Goal: Obtain resource: Download file/media

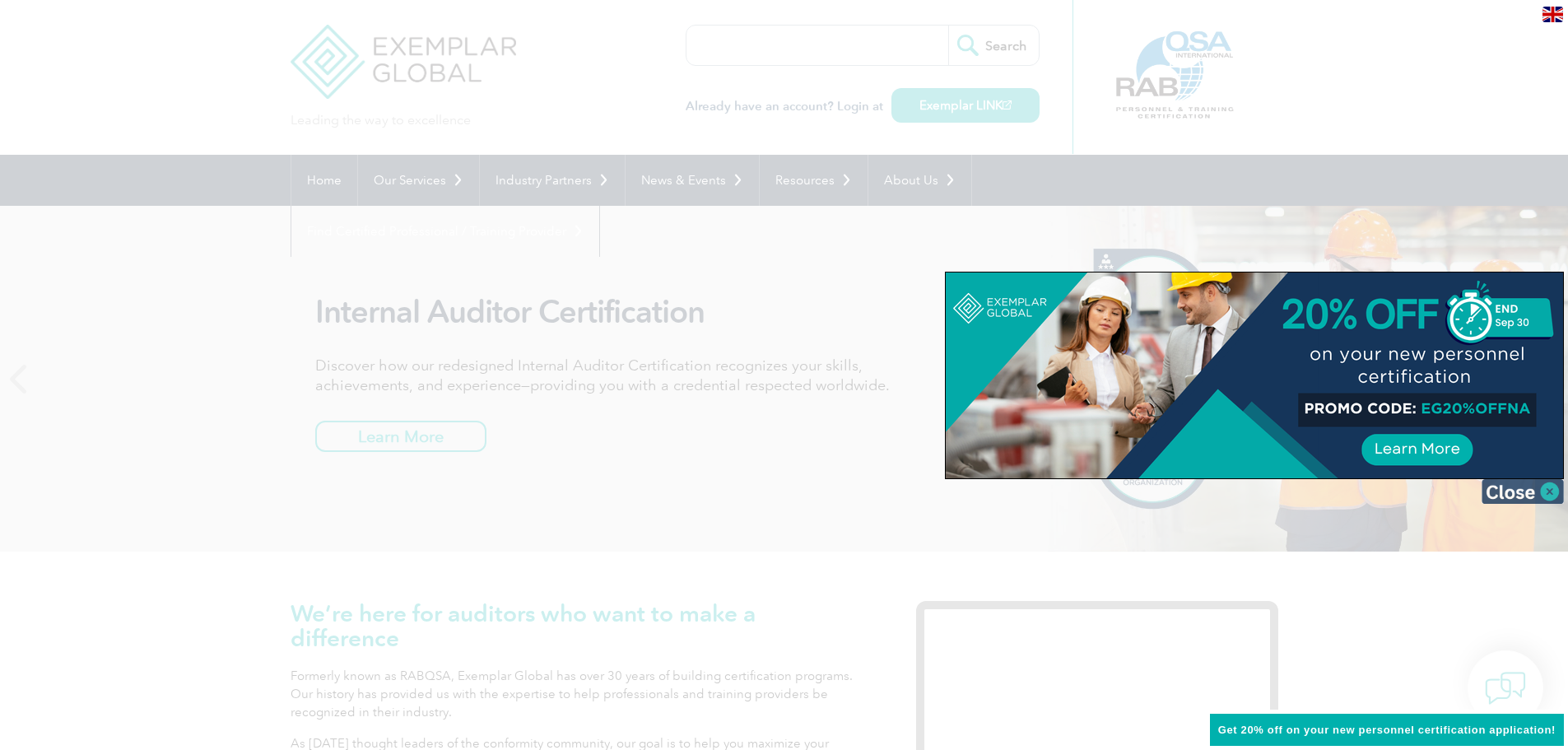
click at [1548, 494] on img at bounding box center [1523, 491] width 82 height 25
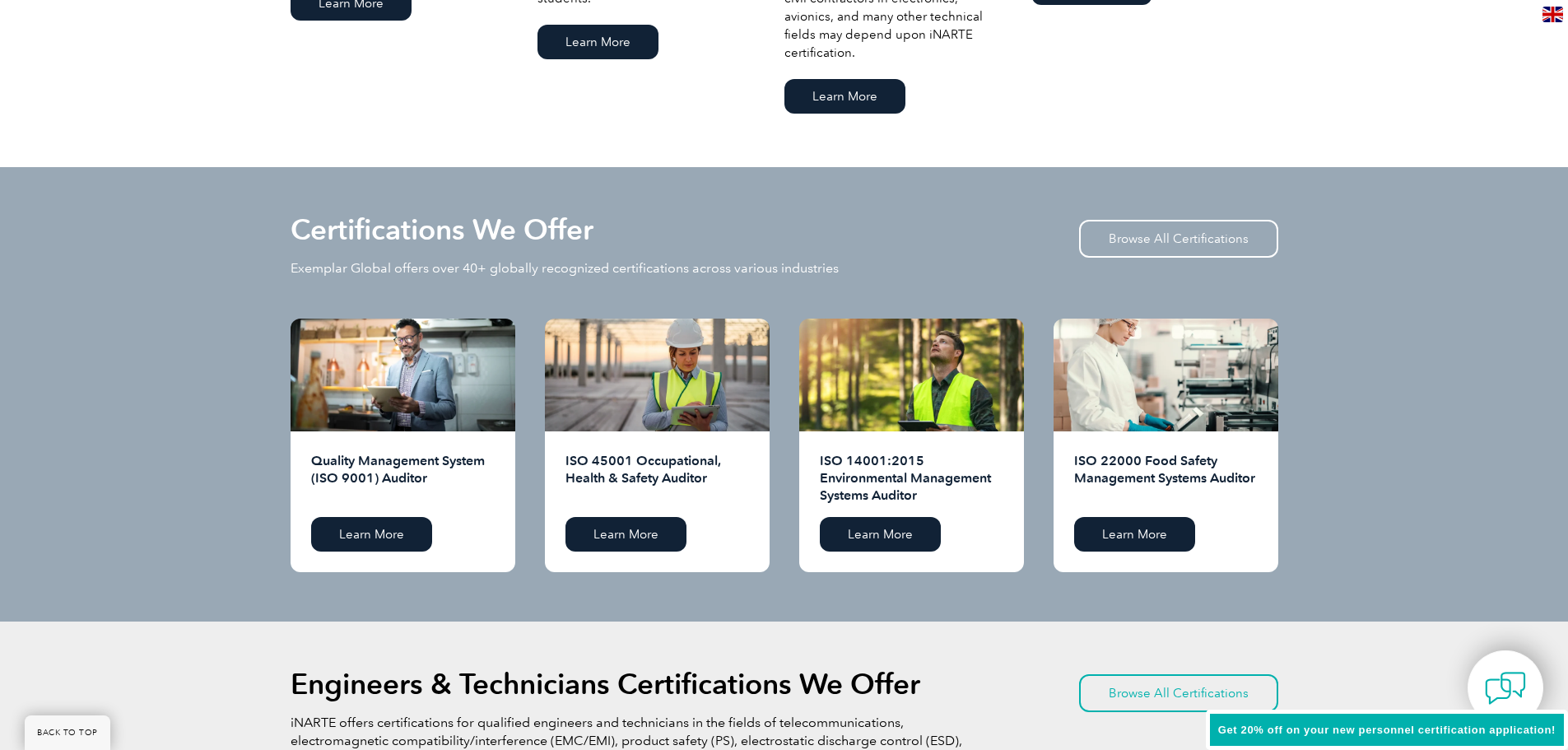
scroll to position [1481, 0]
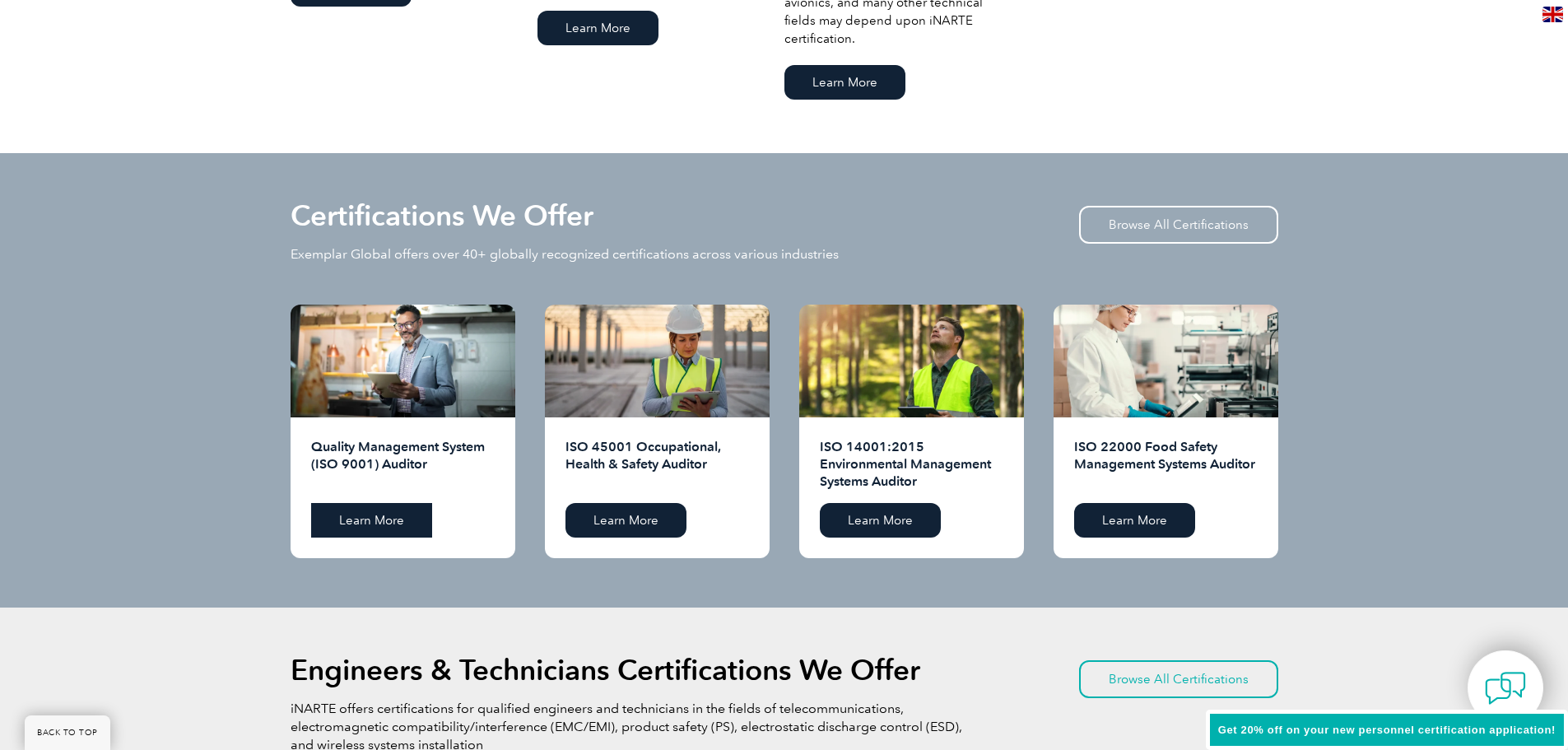
click at [380, 523] on link "Learn More" at bounding box center [372, 520] width 121 height 35
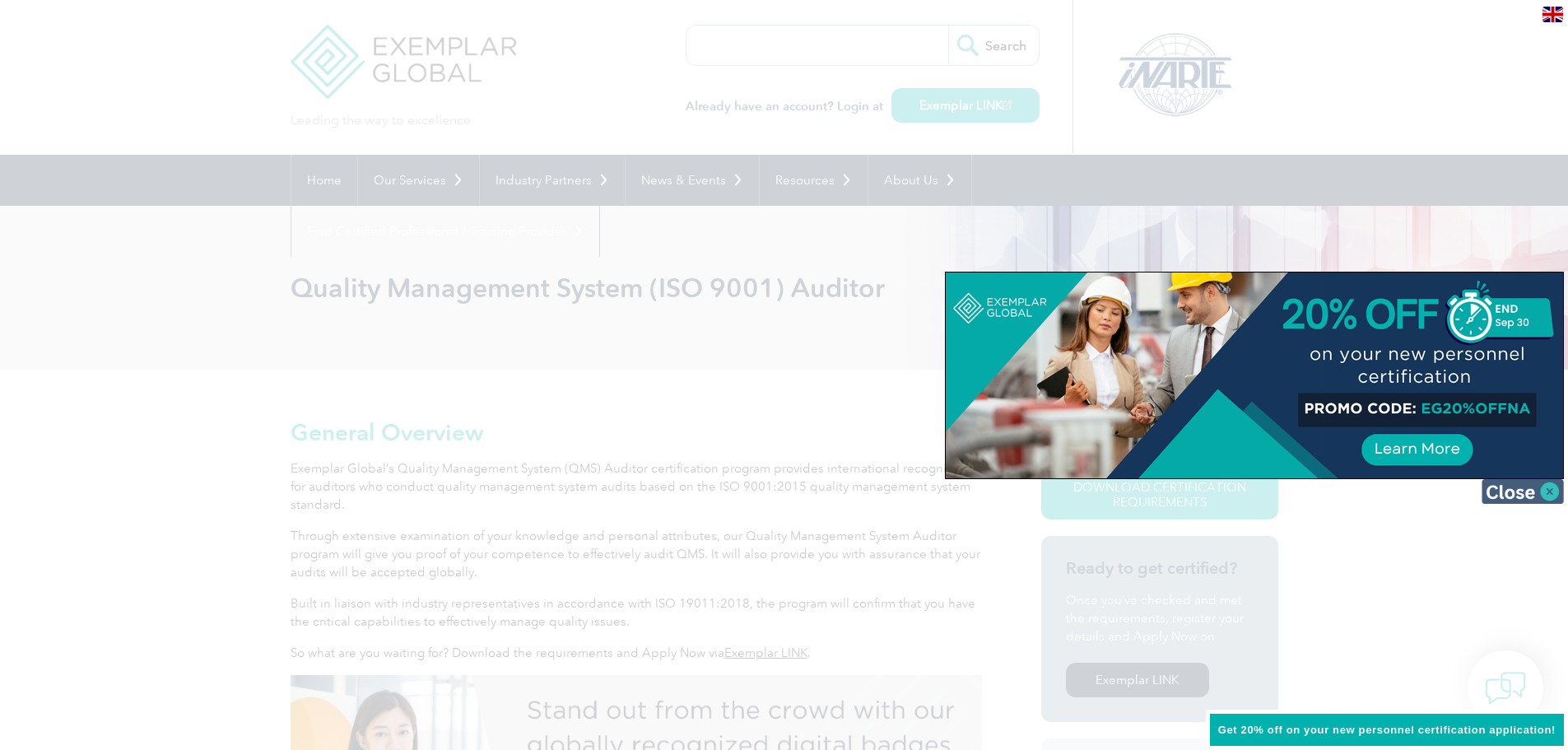
click at [1543, 488] on img at bounding box center [1523, 491] width 82 height 25
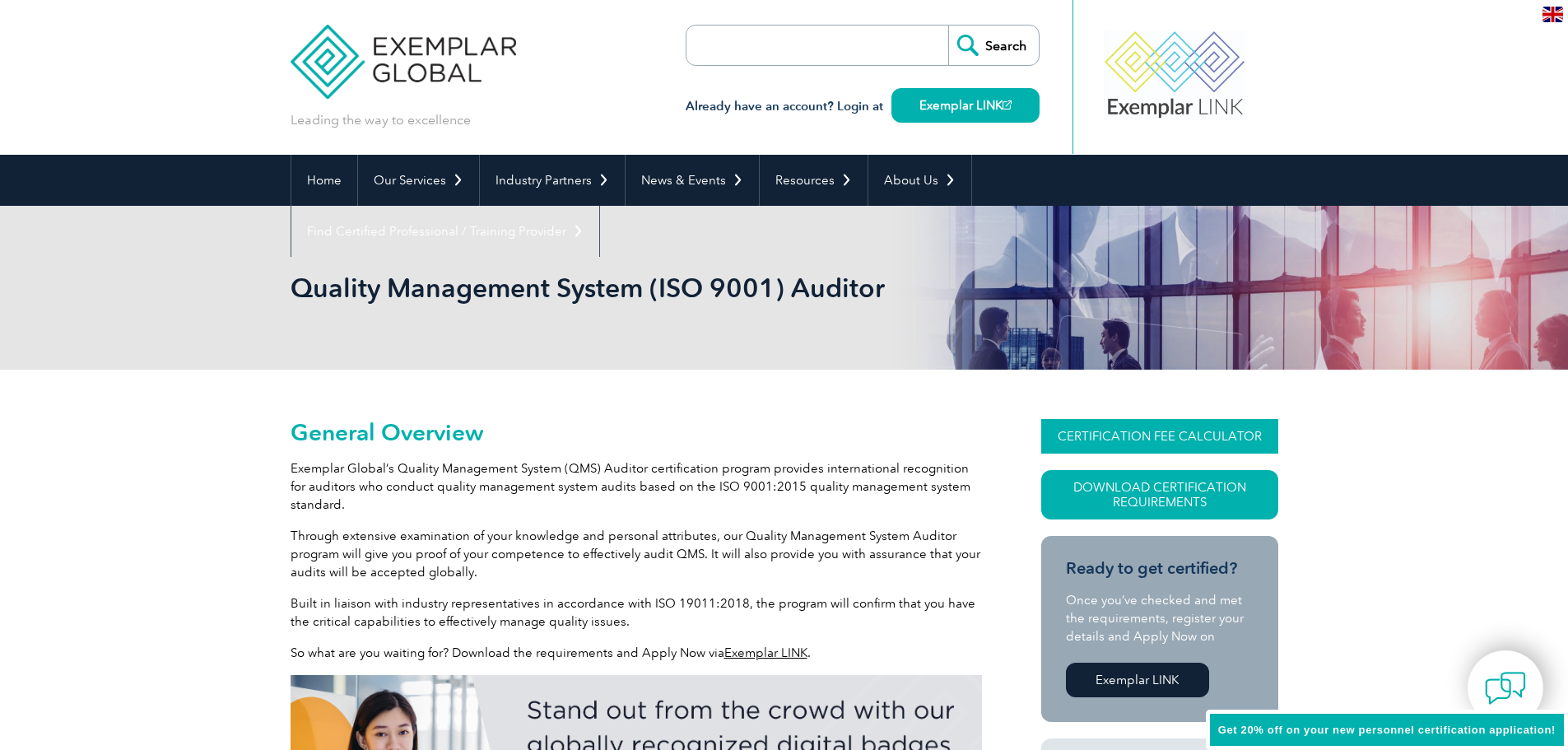
click at [1230, 427] on link "CERTIFICATION FEE CALCULATOR" at bounding box center [1159, 435] width 237 height 35
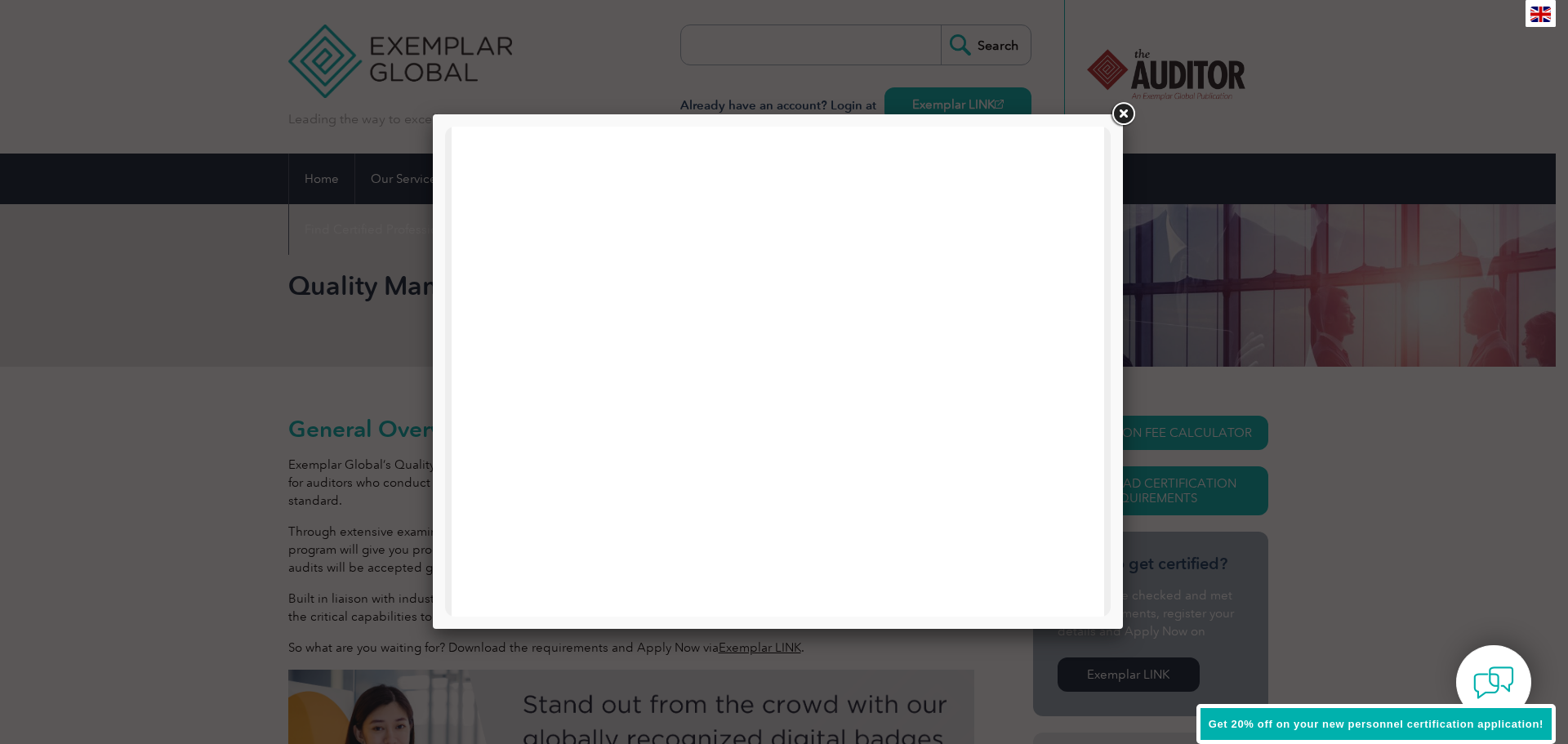
scroll to position [82, 0]
click at [1118, 114] on link at bounding box center [1123, 113] width 29 height 29
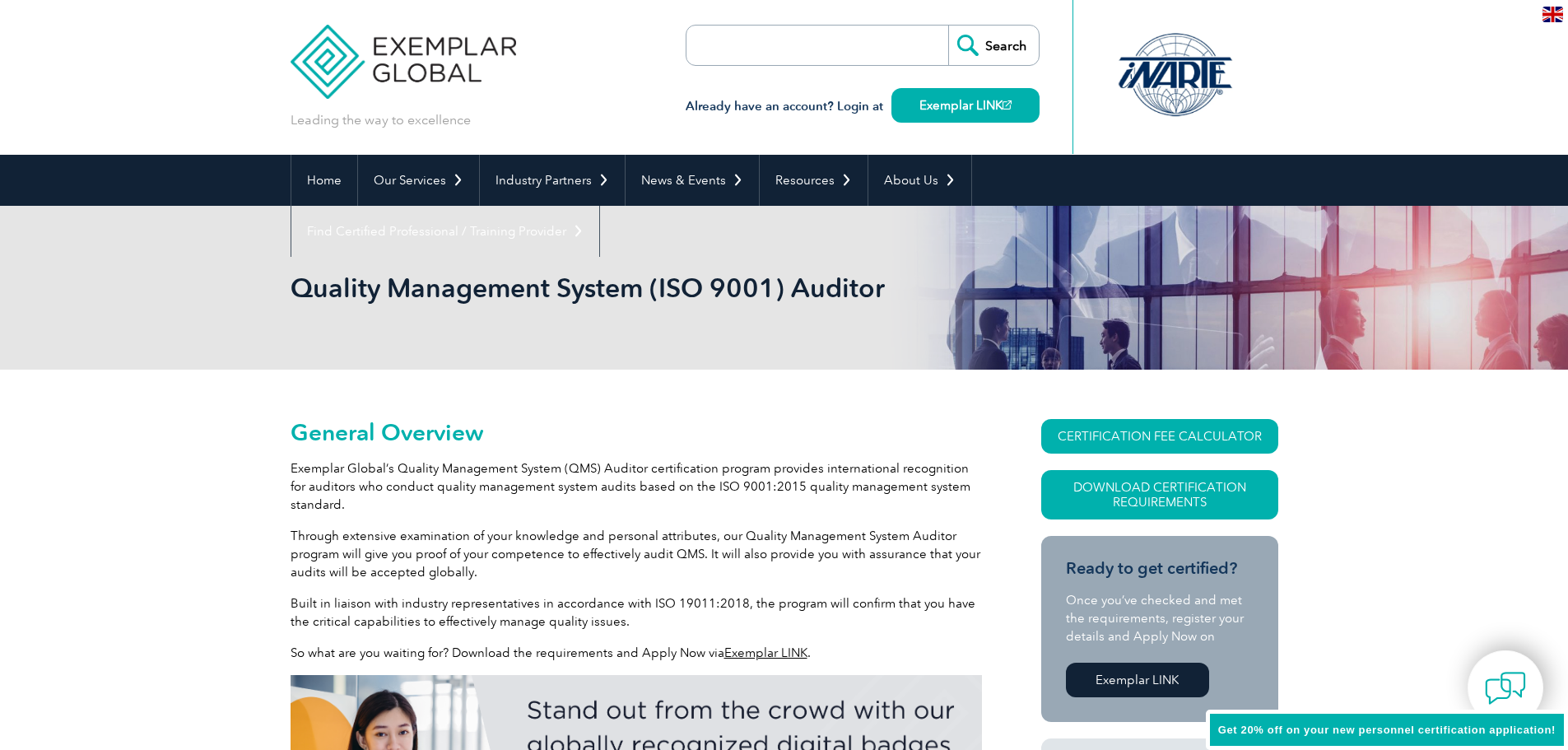
click at [1143, 439] on link "CERTIFICATION FEE CALCULATOR" at bounding box center [1159, 435] width 237 height 35
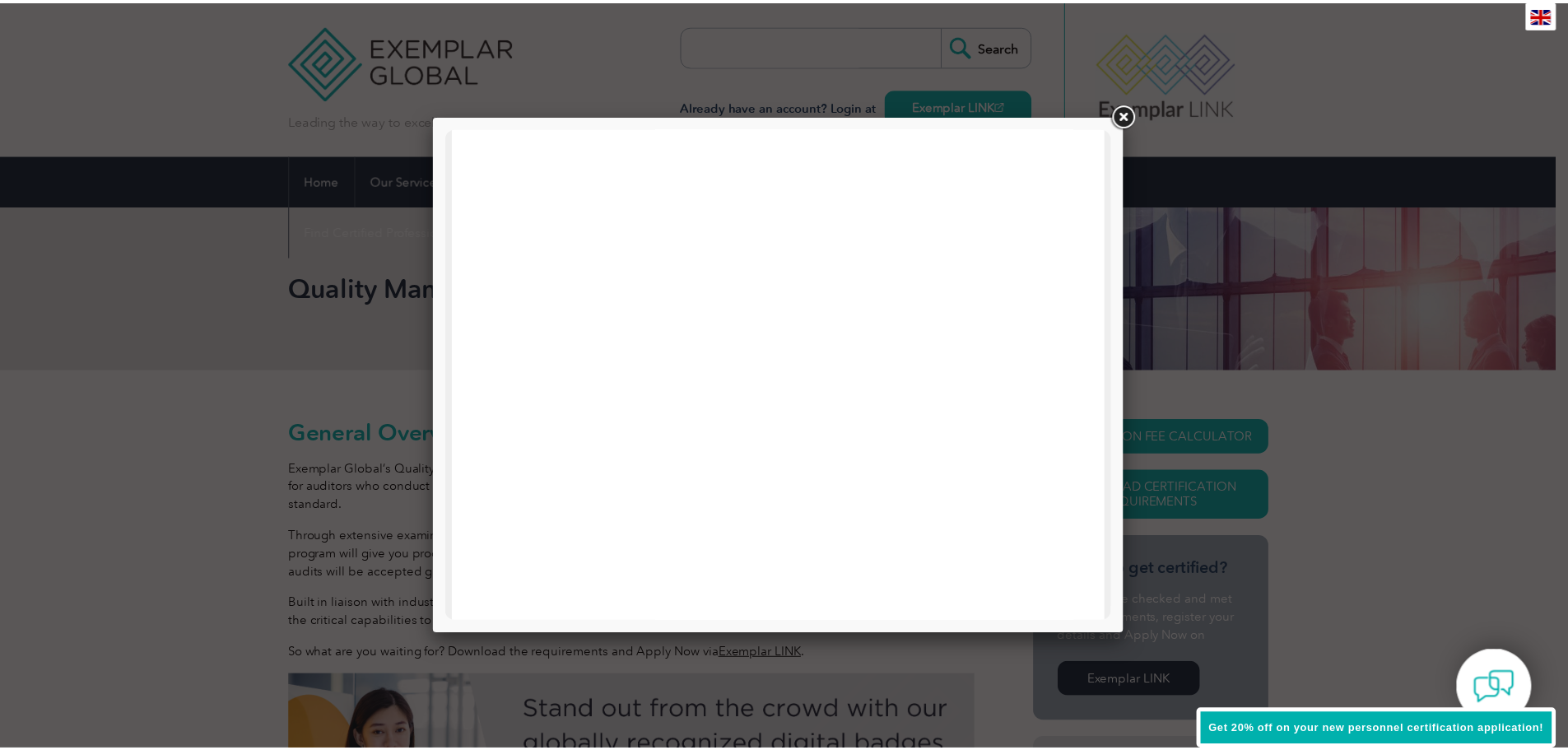
scroll to position [703, 0]
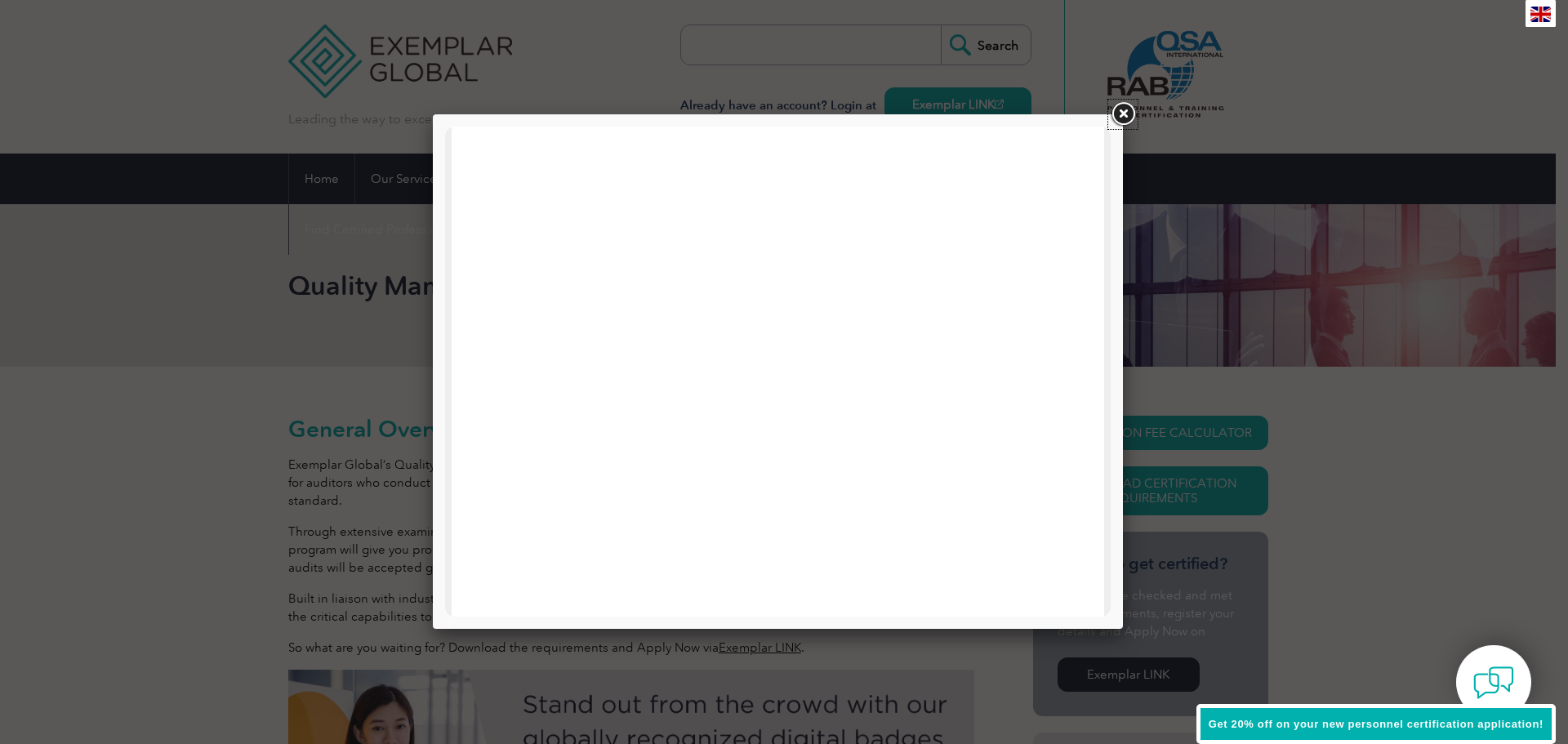
click at [1117, 117] on link at bounding box center [1123, 113] width 29 height 29
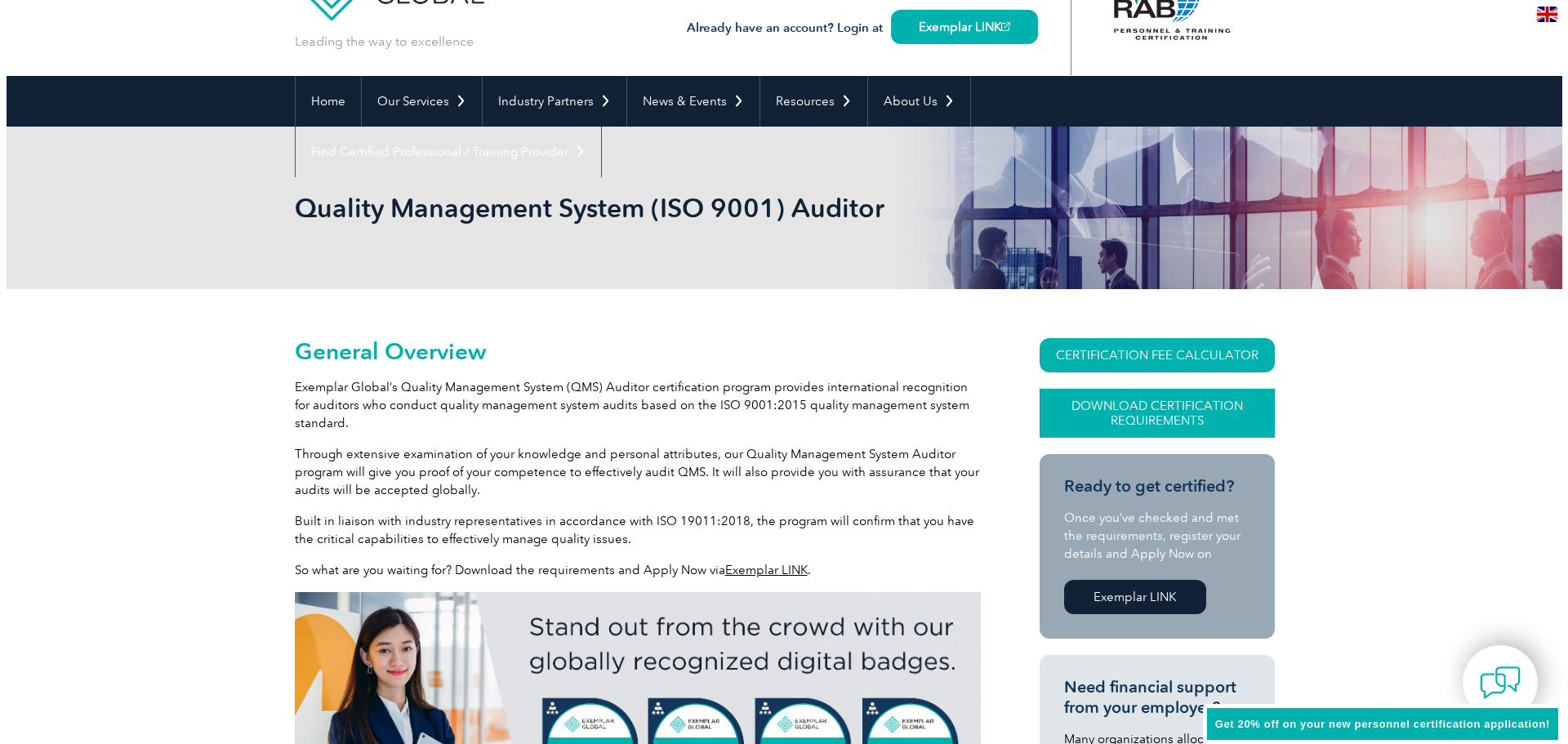
scroll to position [82, 0]
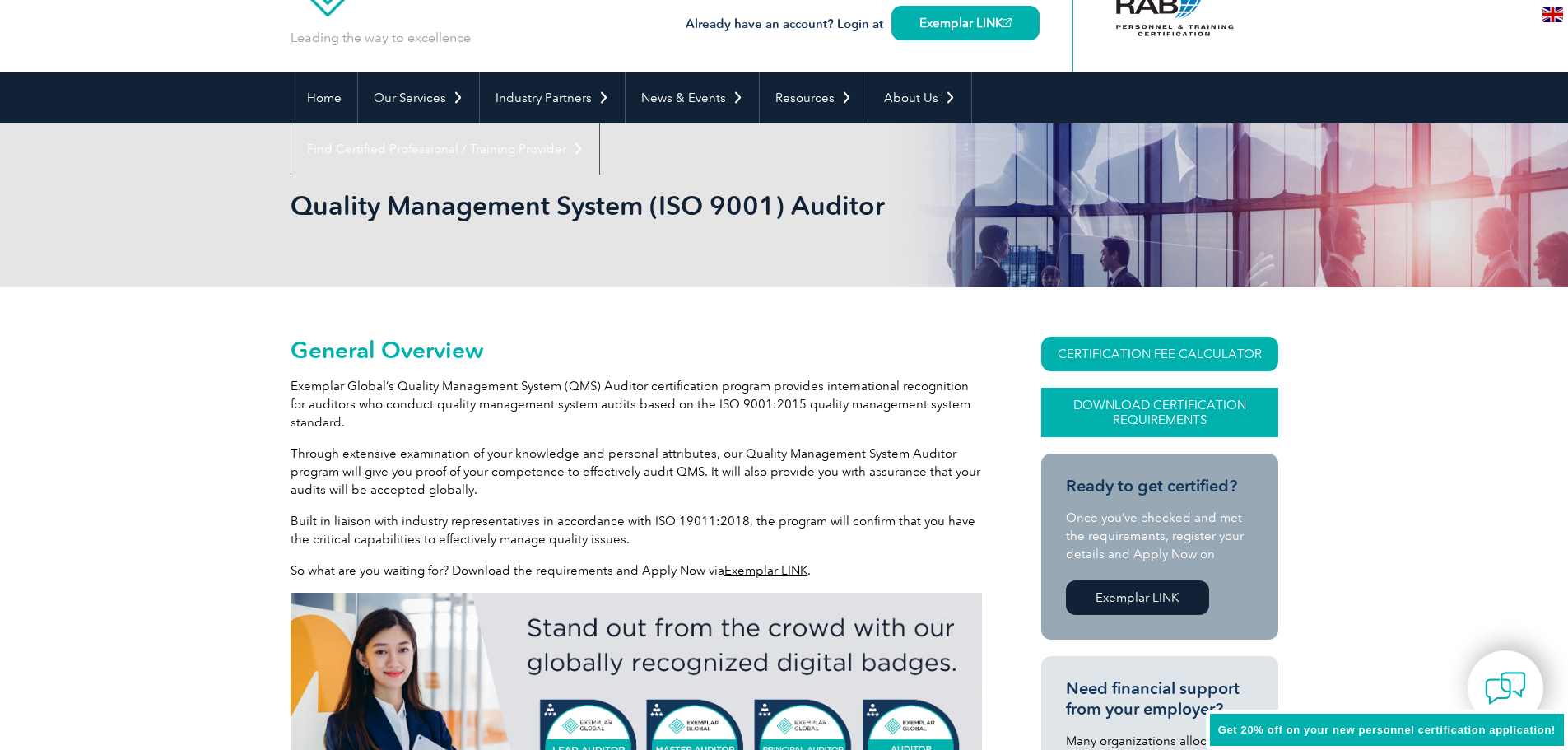
click at [1195, 400] on link "Download Certification Requirements" at bounding box center [1159, 412] width 237 height 50
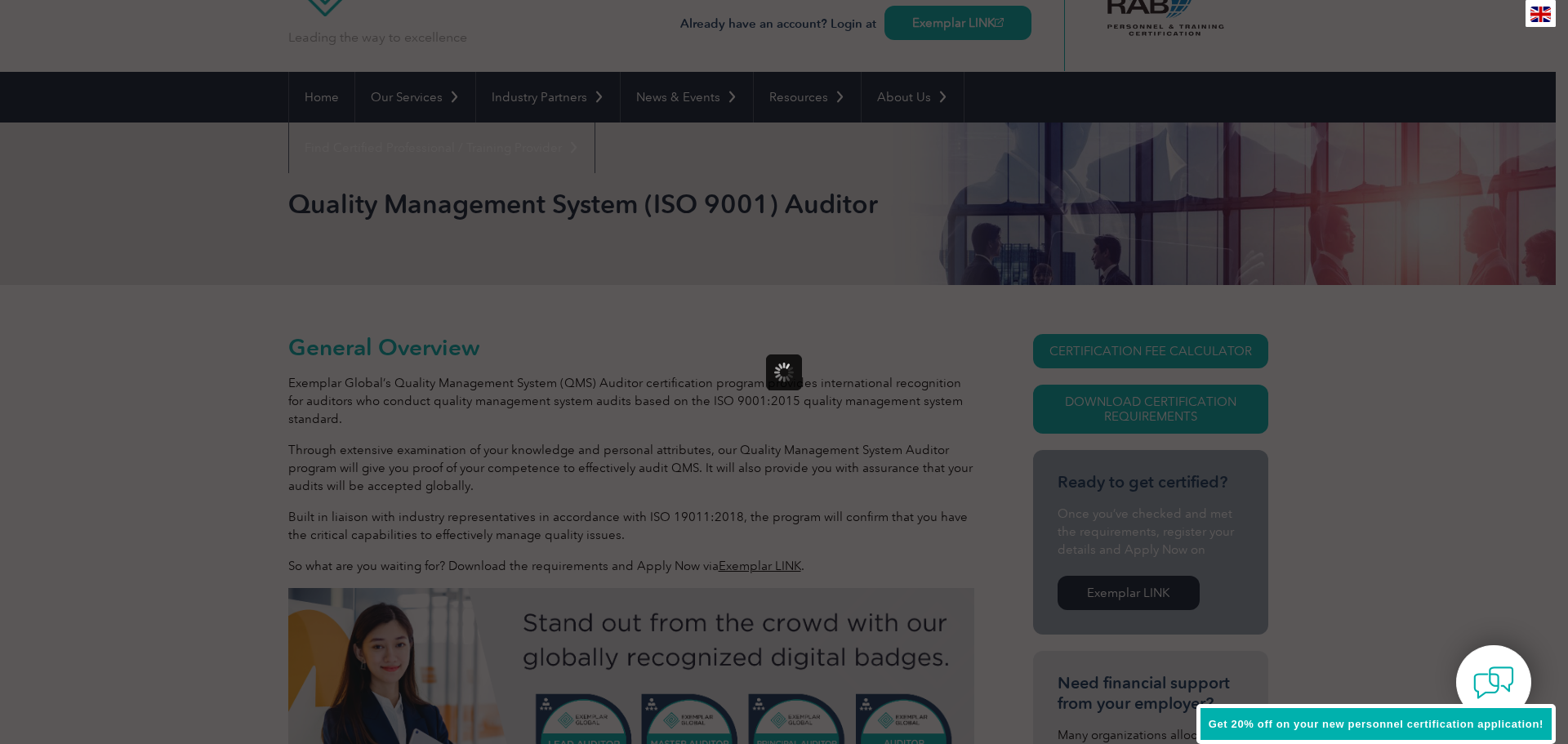
scroll to position [0, 0]
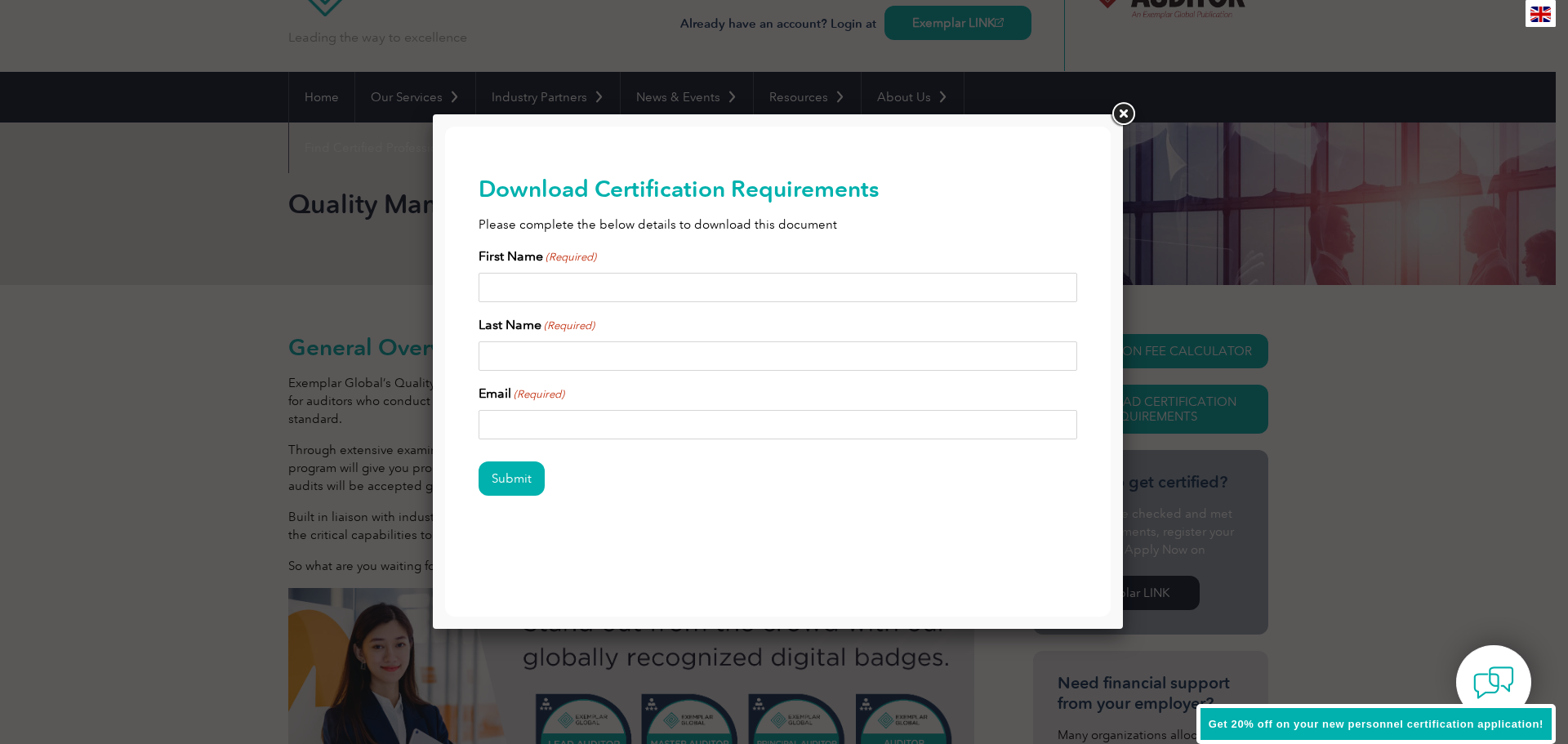
click at [634, 281] on input "First Name (Required)" at bounding box center [778, 287] width 599 height 29
type input "Salem"
type input "Ababneh"
type input "salem.ababneh@pwc.com"
click at [479, 461] on input "Submit" at bounding box center [511, 478] width 66 height 34
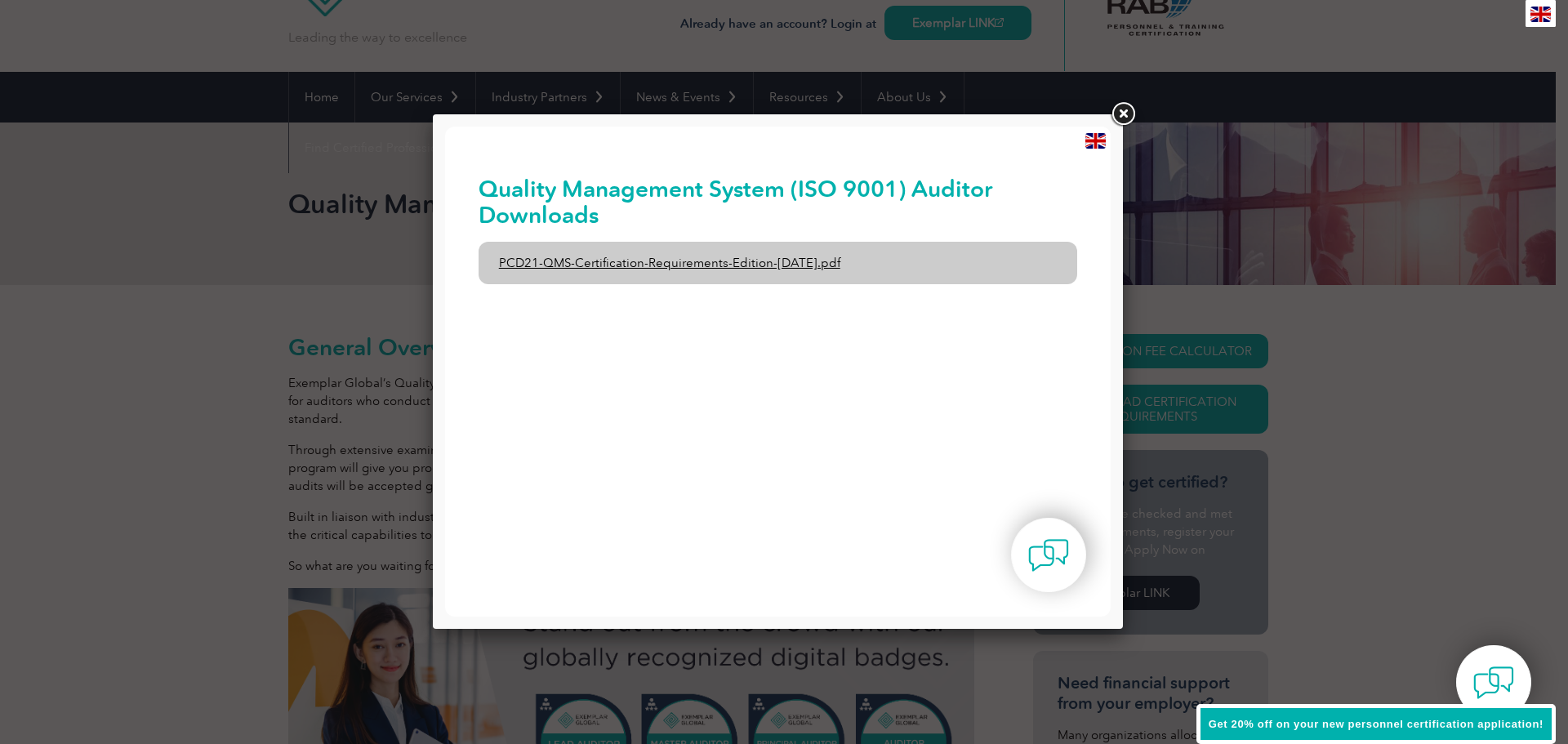
click at [830, 256] on link "PCD21-QMS-Certification-Requirements-Edition-2-April-2022.pdf" at bounding box center [778, 263] width 599 height 42
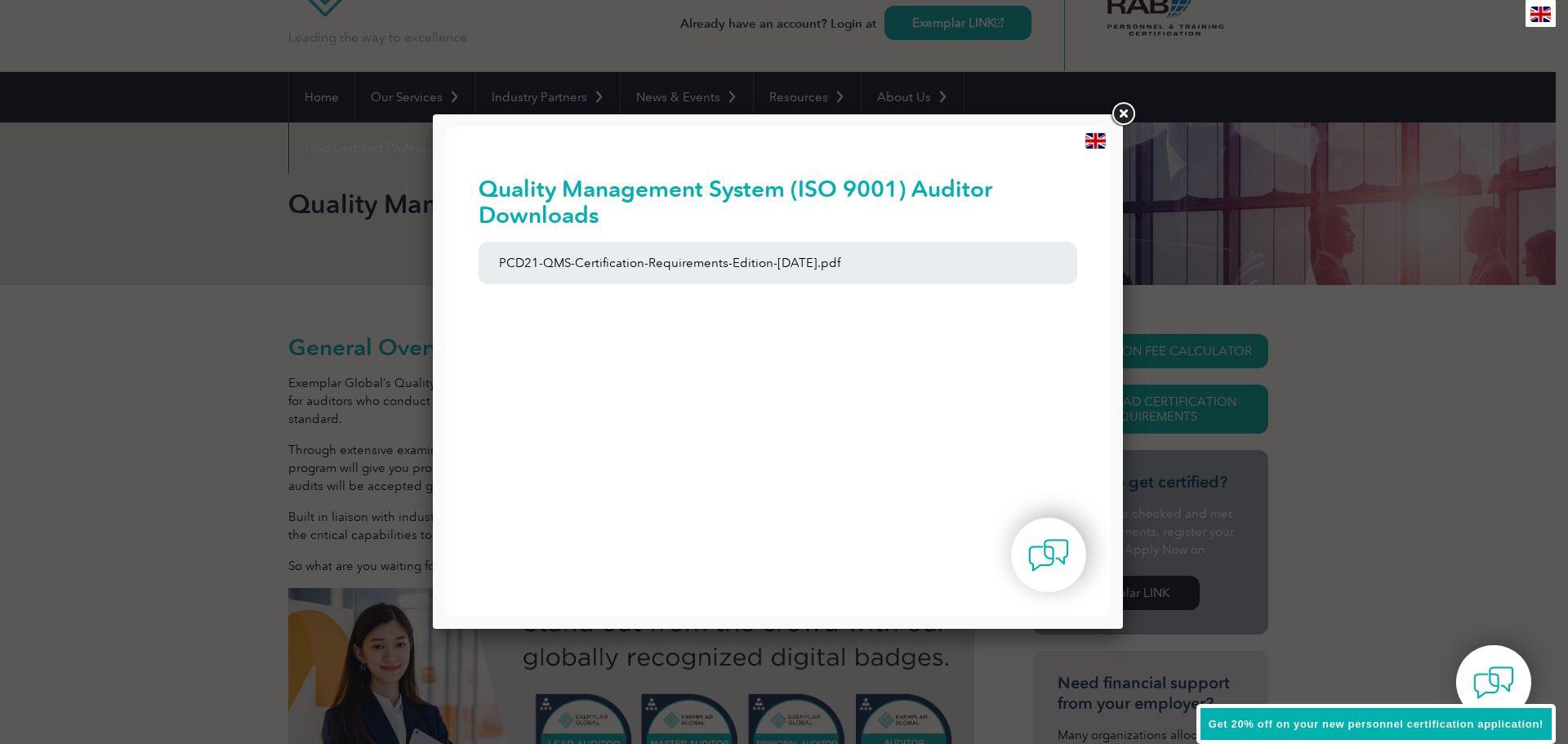
click at [1121, 101] on link at bounding box center [1123, 113] width 29 height 29
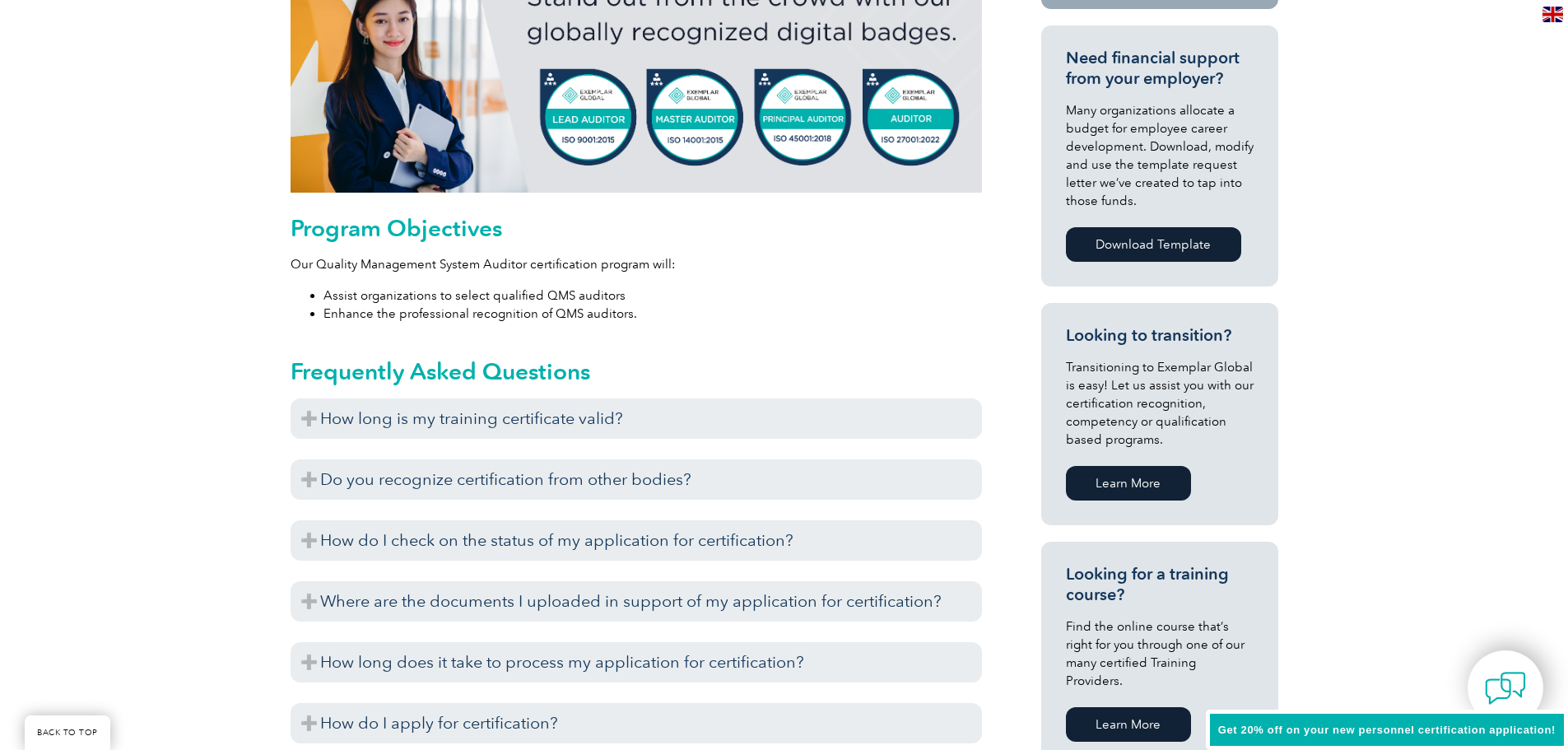
scroll to position [740, 0]
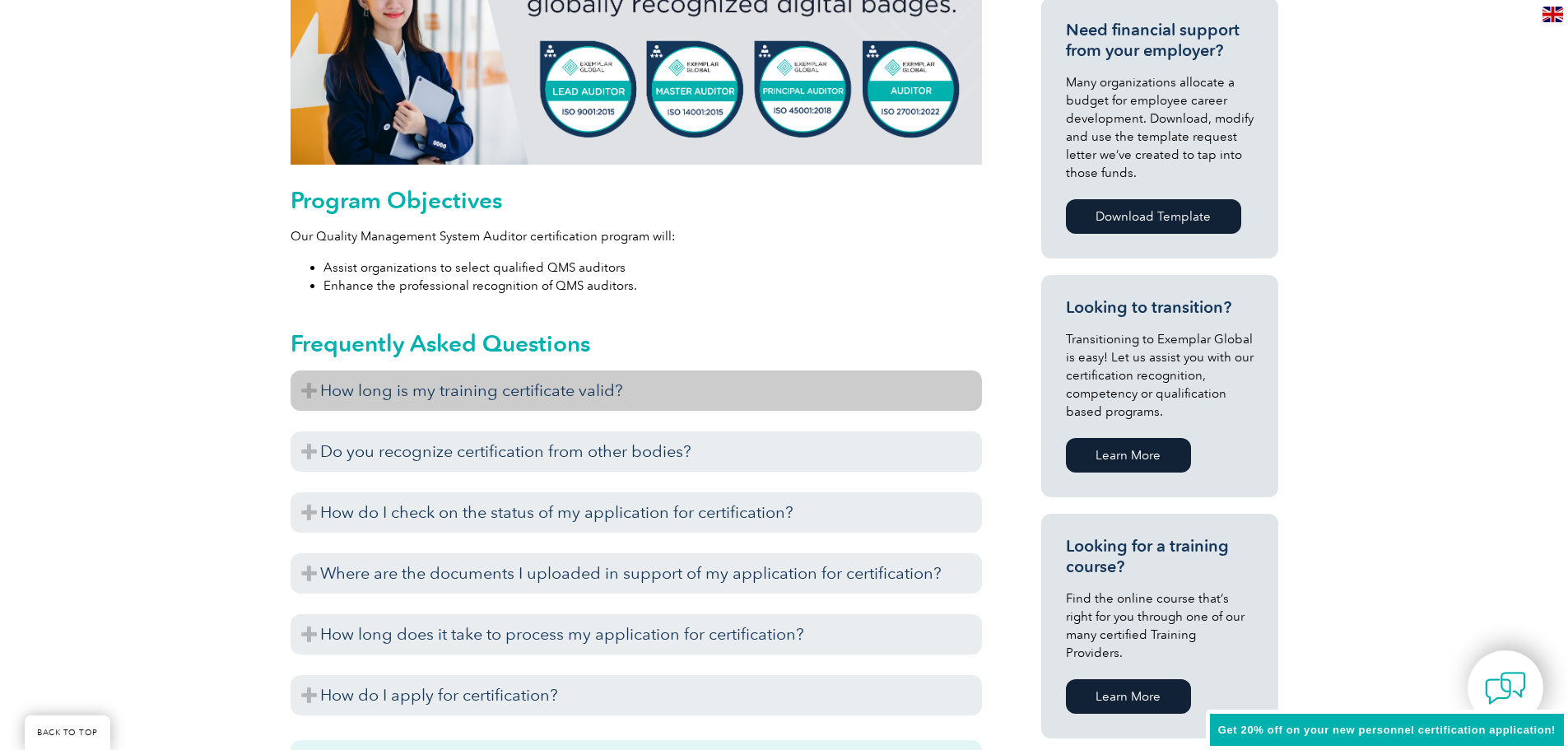
click at [634, 381] on h3 "How long is my training certificate valid?" at bounding box center [637, 390] width 692 height 40
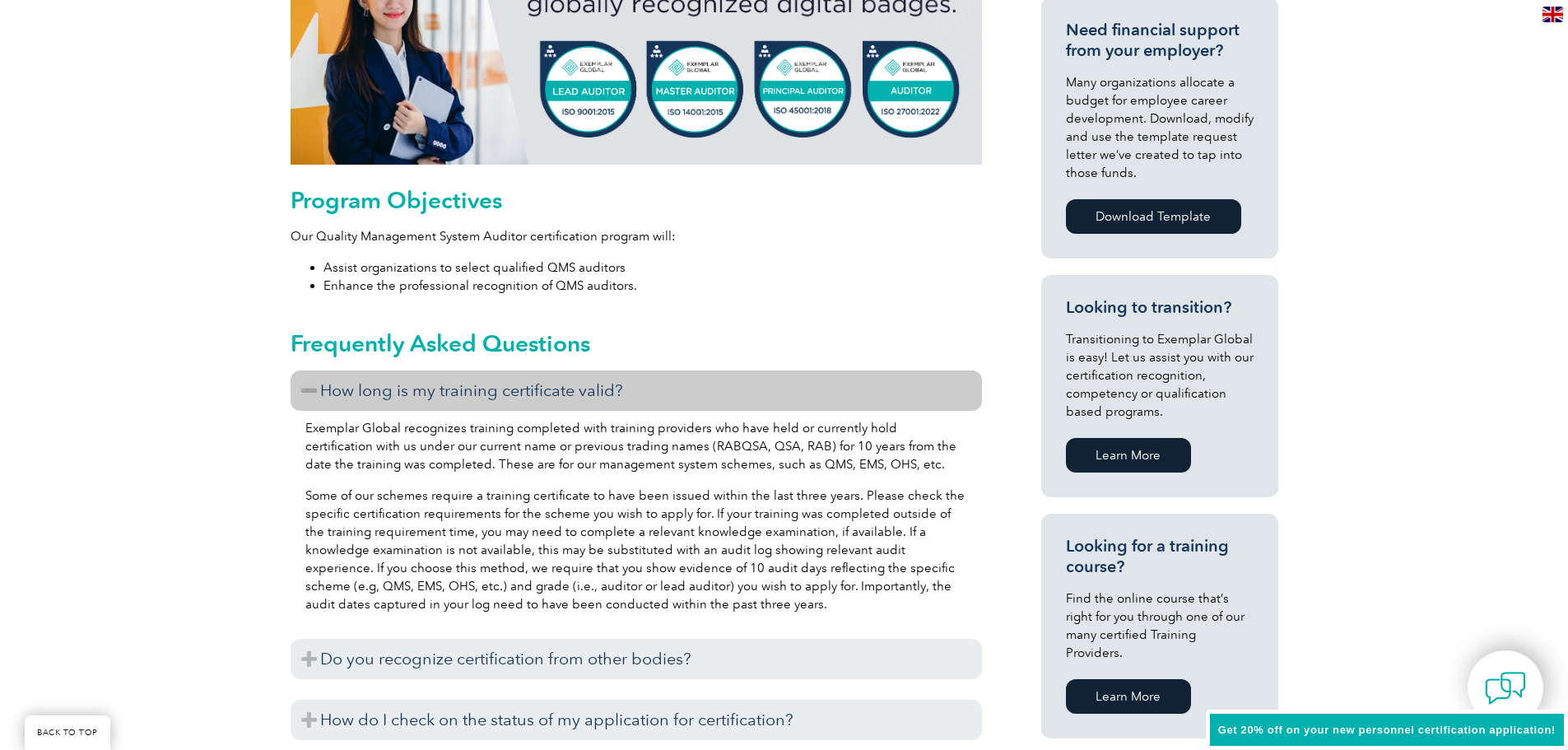
click at [642, 388] on h3 "How long is my training certificate valid?" at bounding box center [637, 390] width 692 height 40
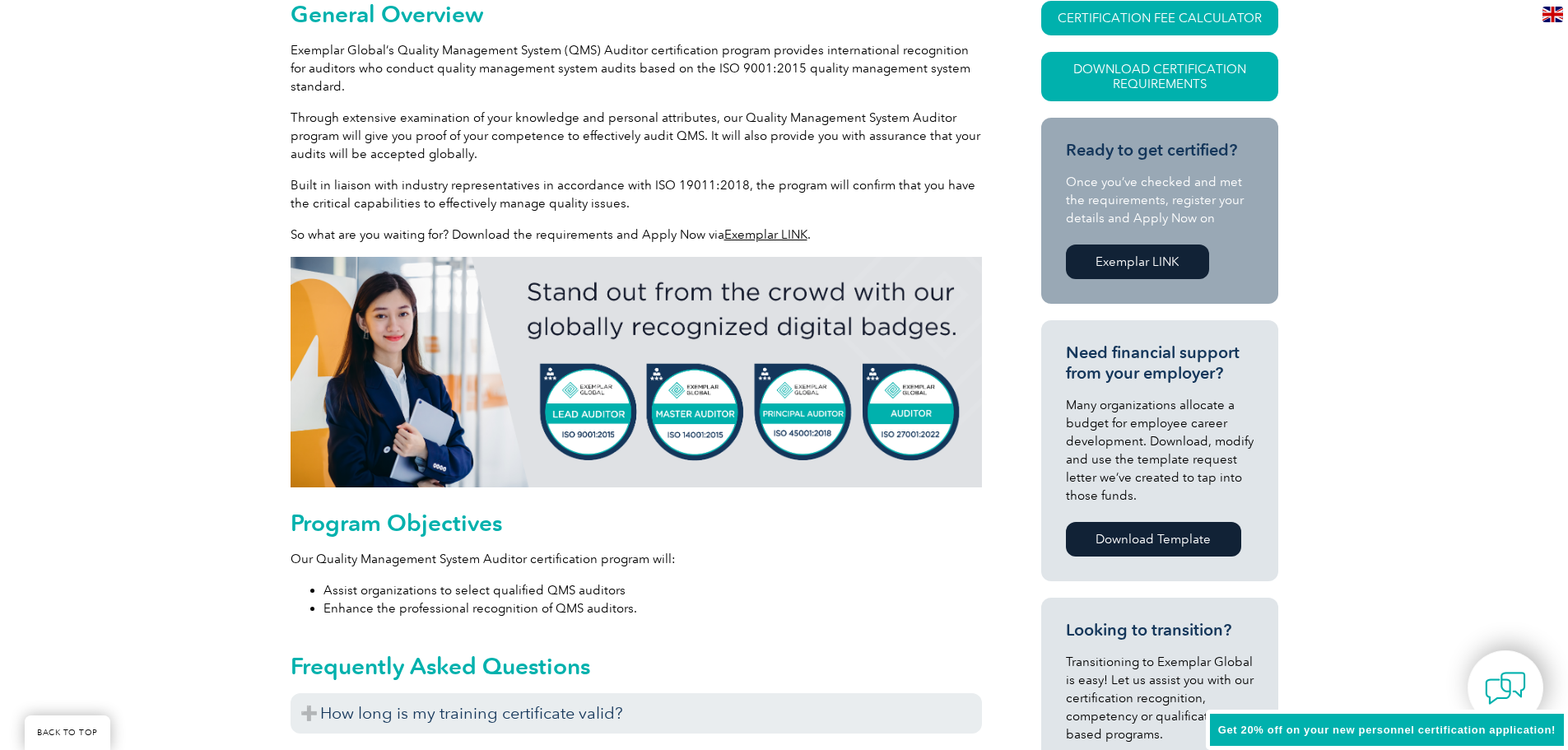
scroll to position [0, 0]
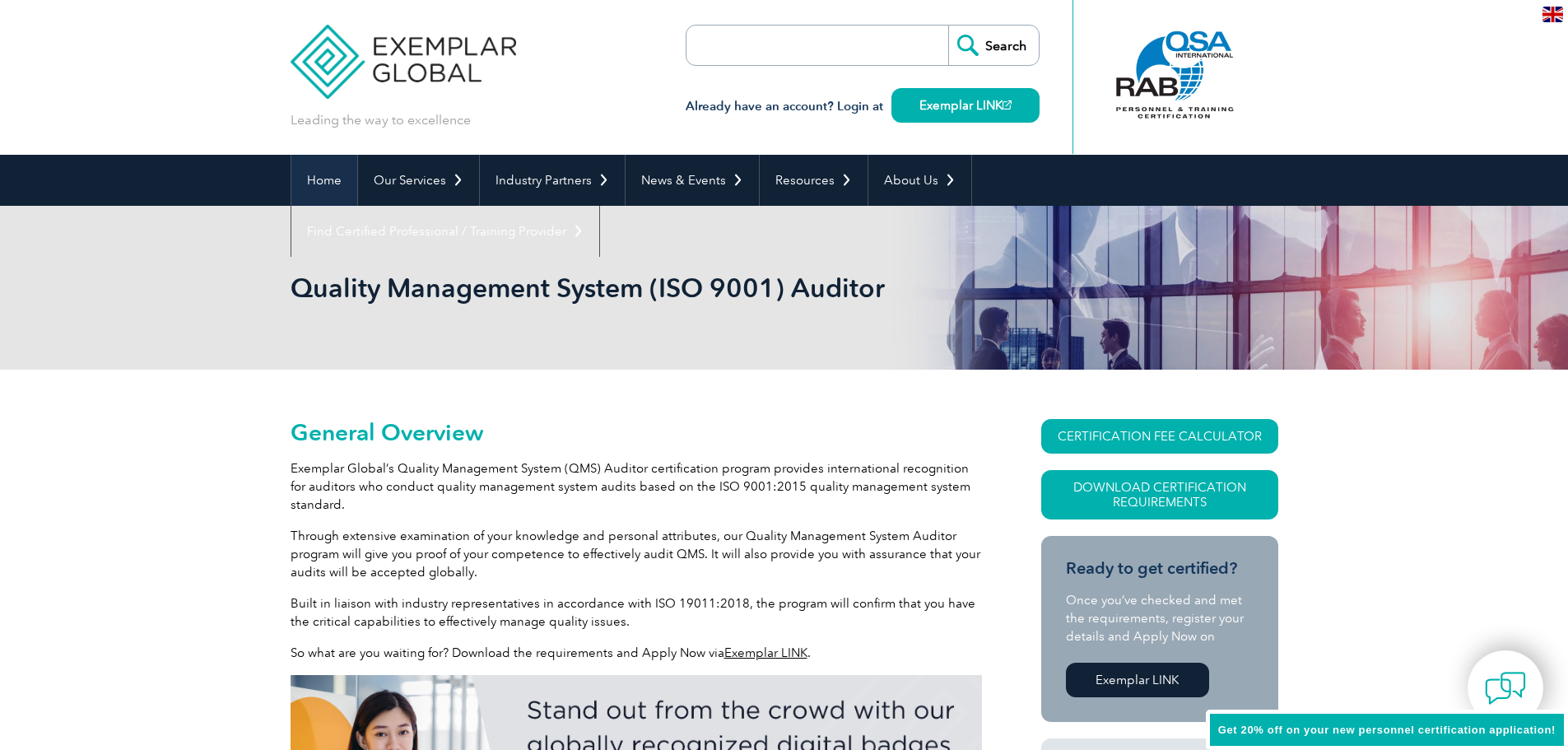
click at [319, 176] on link "Home" at bounding box center [325, 181] width 66 height 51
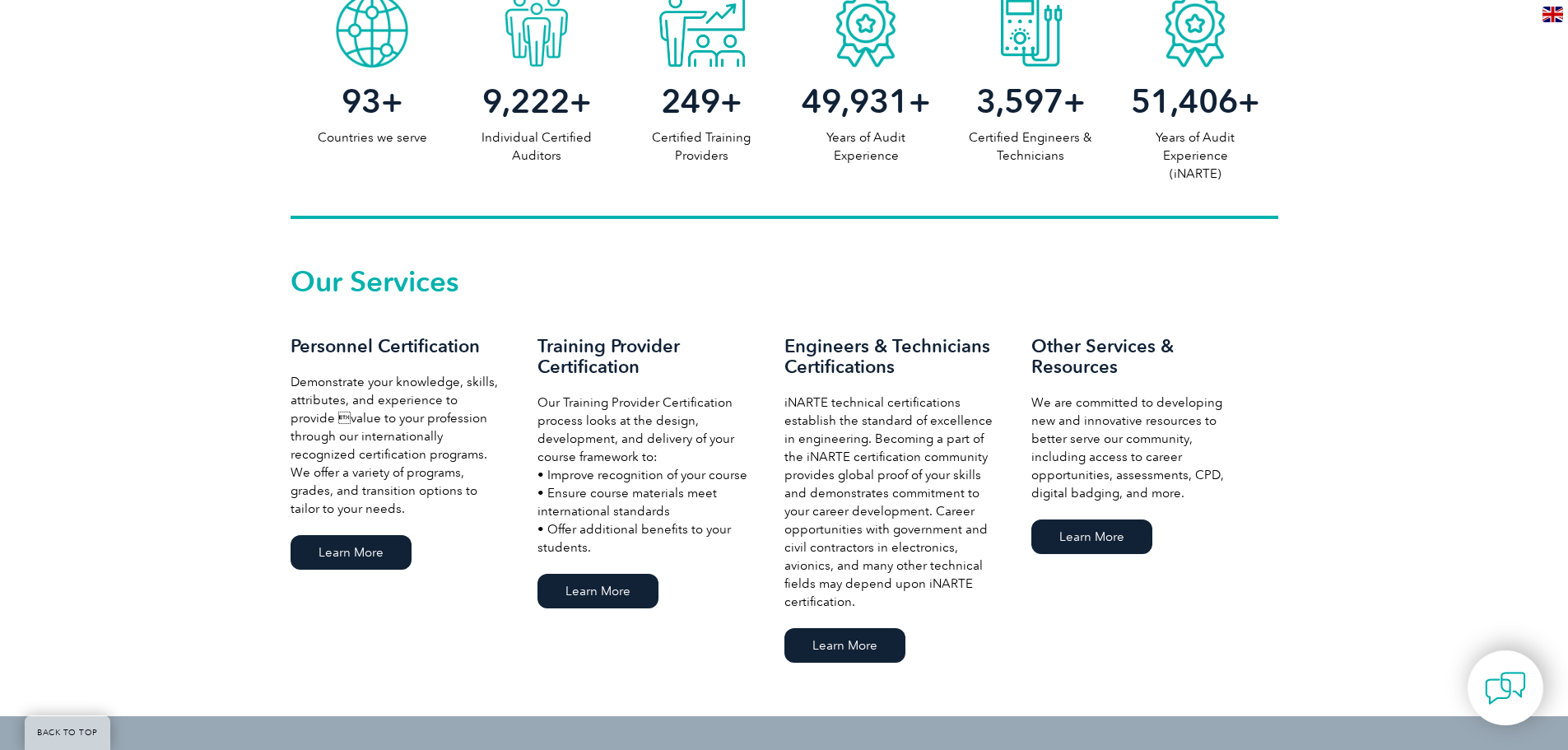
scroll to position [1070, 0]
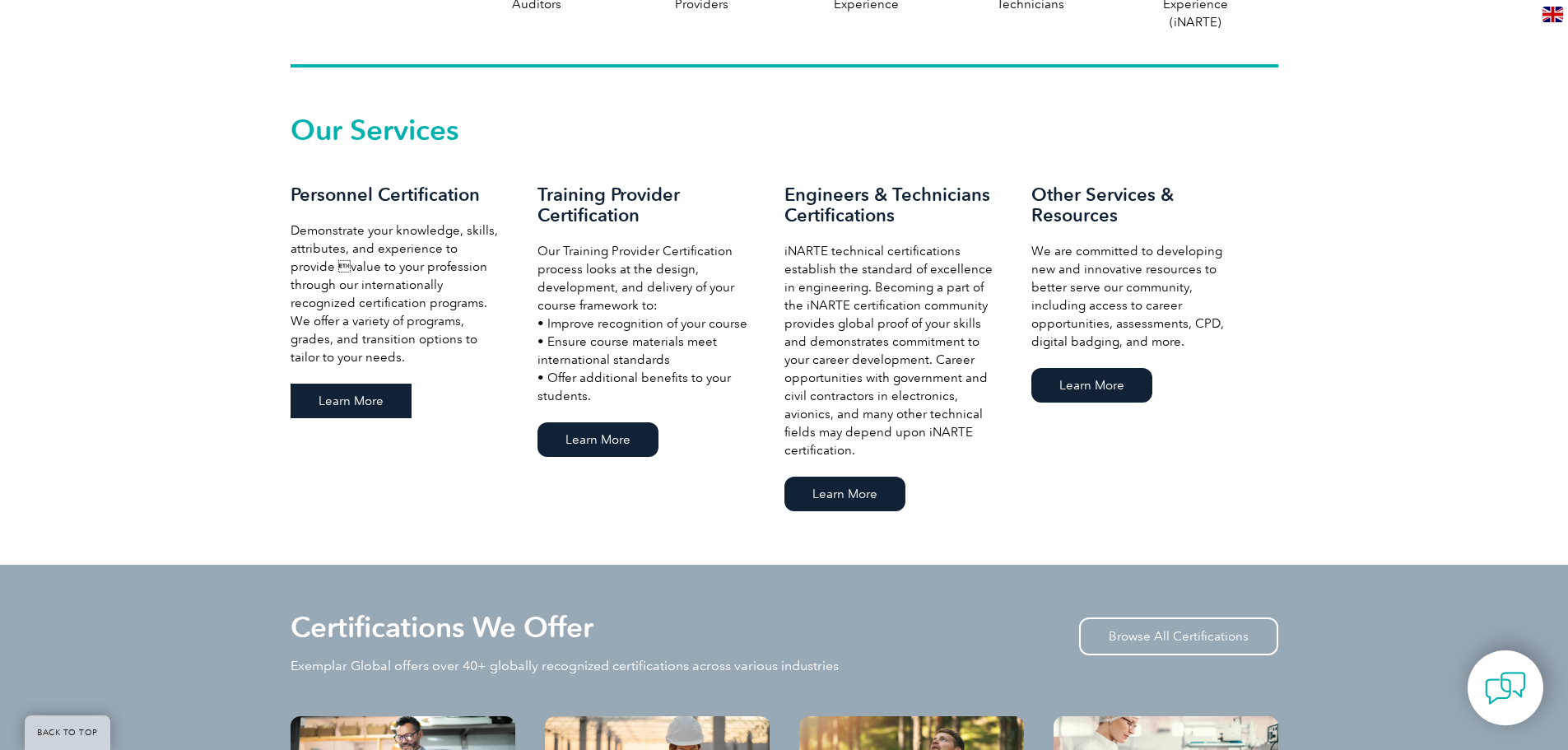
click at [353, 399] on link "Learn More" at bounding box center [351, 401] width 121 height 35
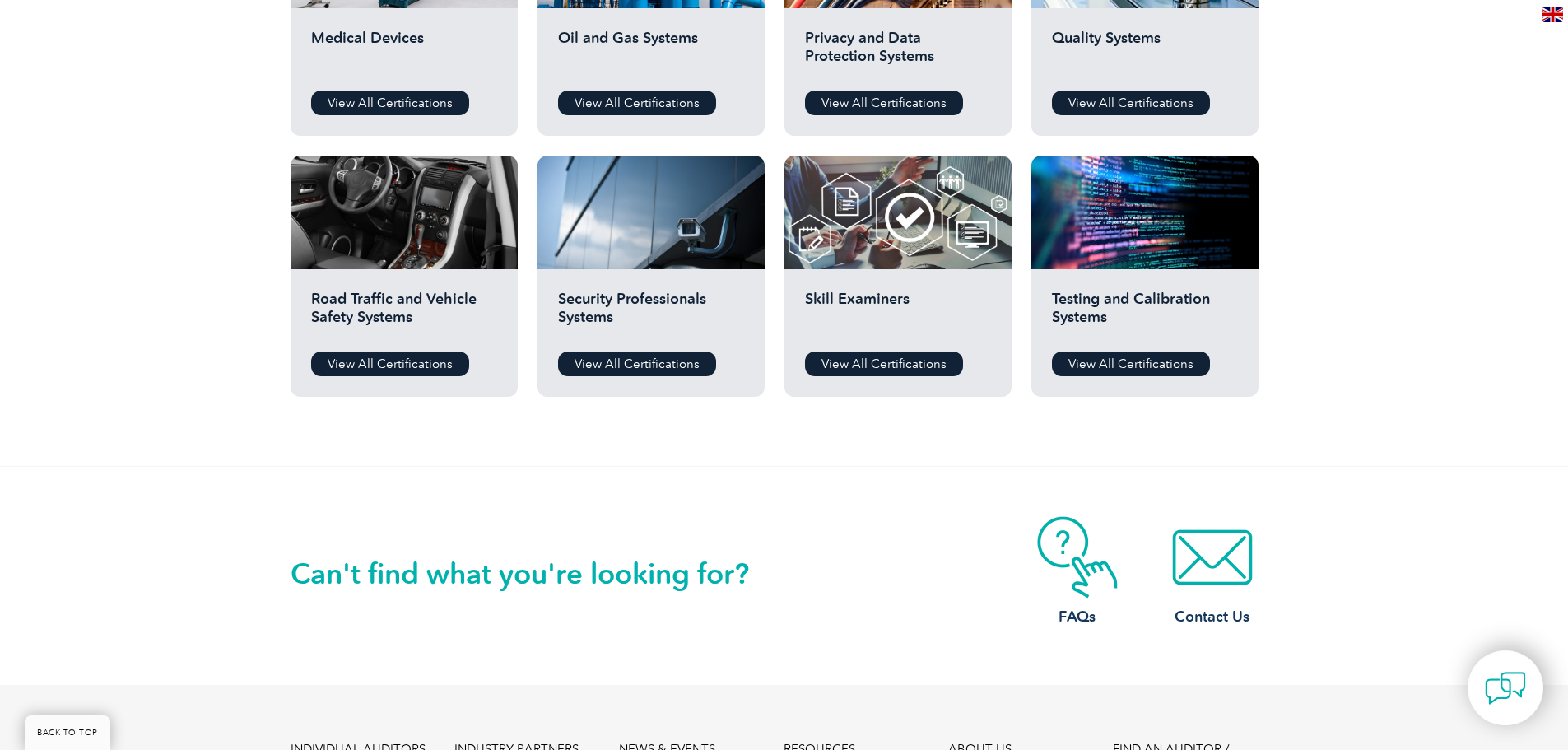
scroll to position [1399, 0]
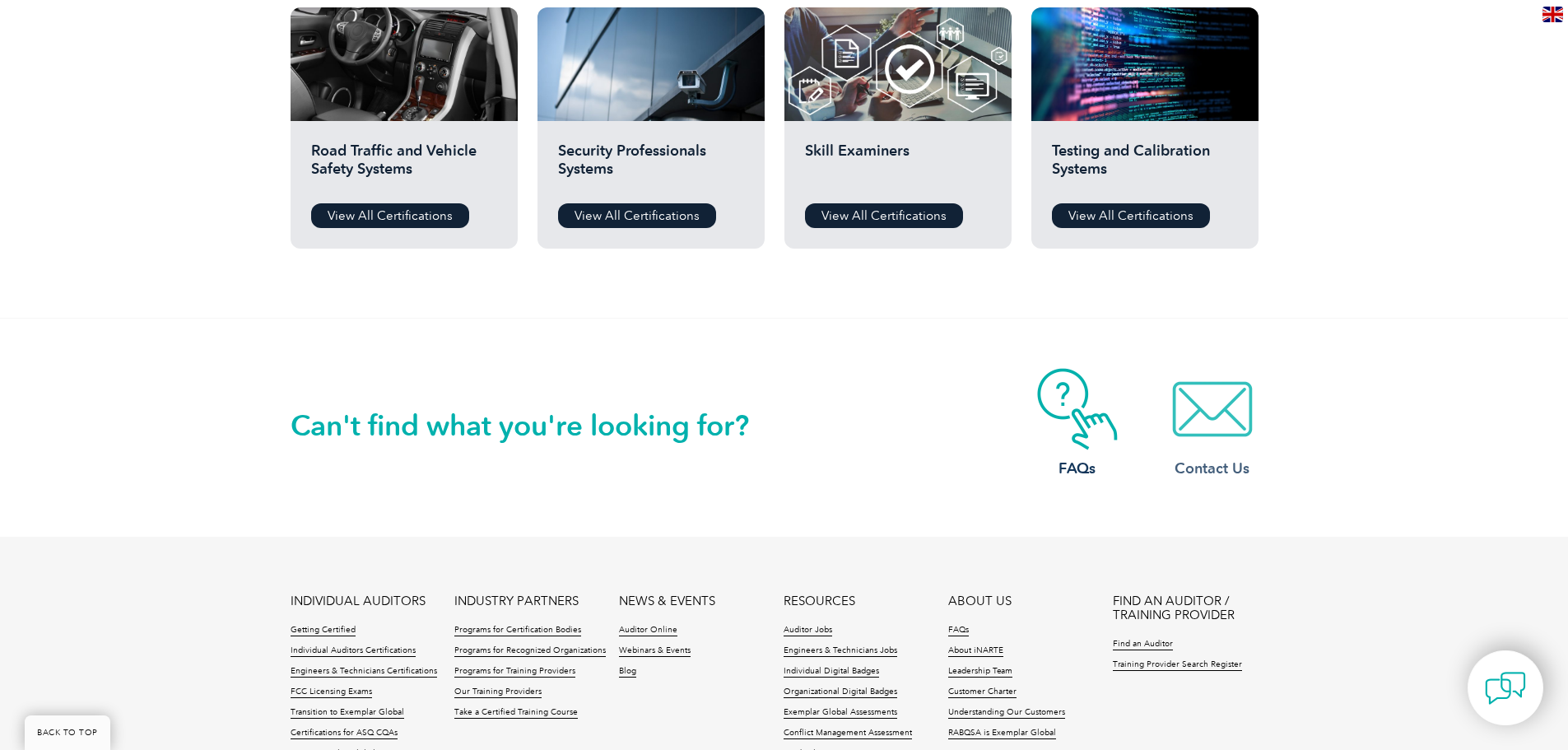
click at [1239, 427] on img at bounding box center [1212, 409] width 132 height 82
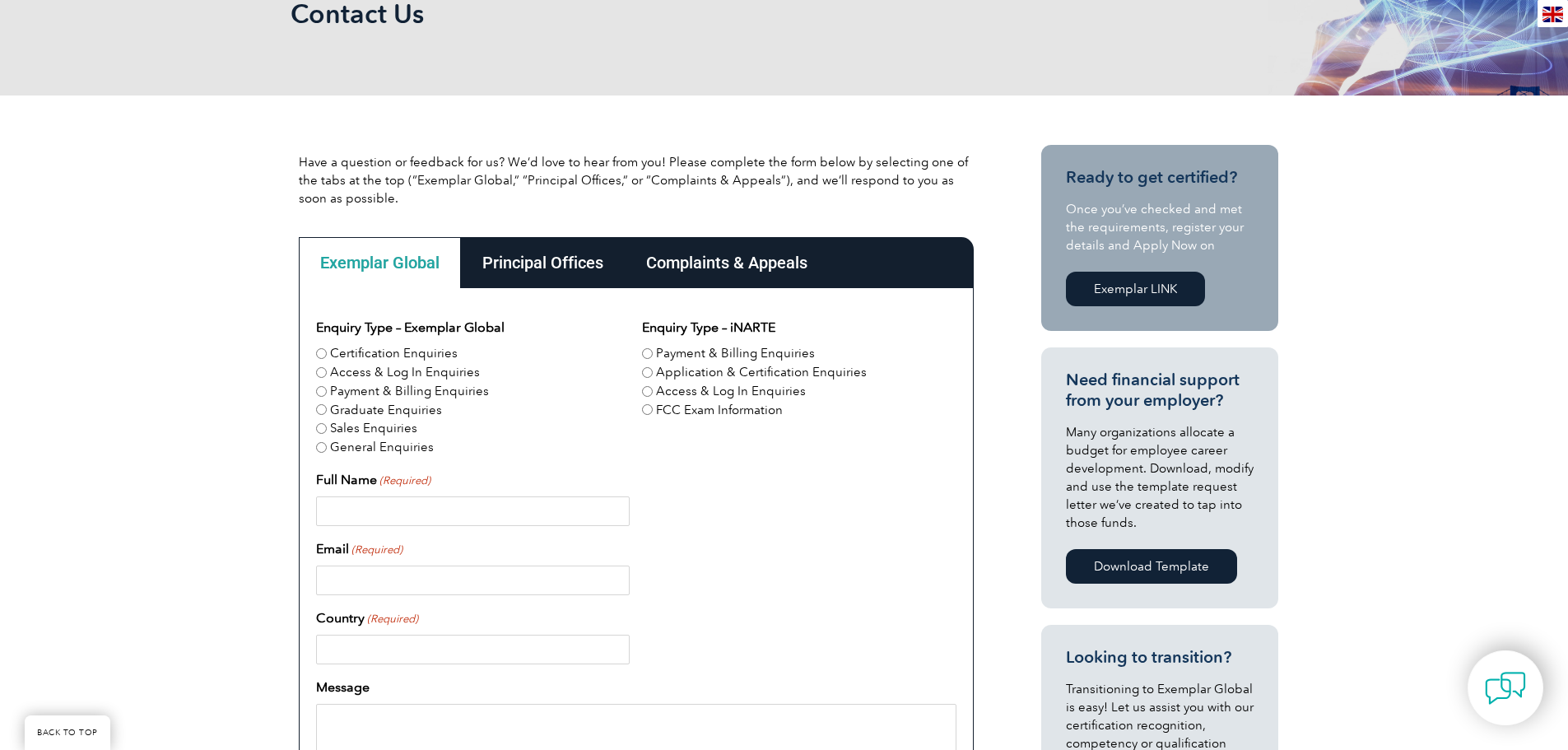
scroll to position [329, 0]
